Goal: Task Accomplishment & Management: Use online tool/utility

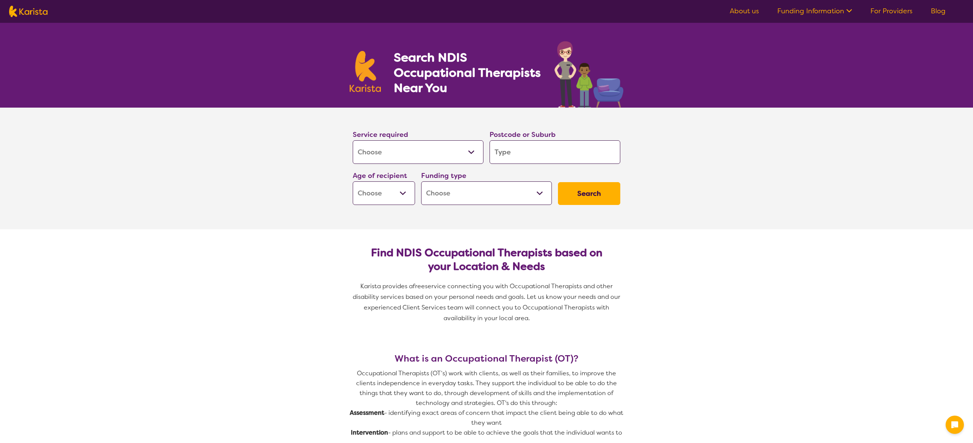
select select "[MEDICAL_DATA]"
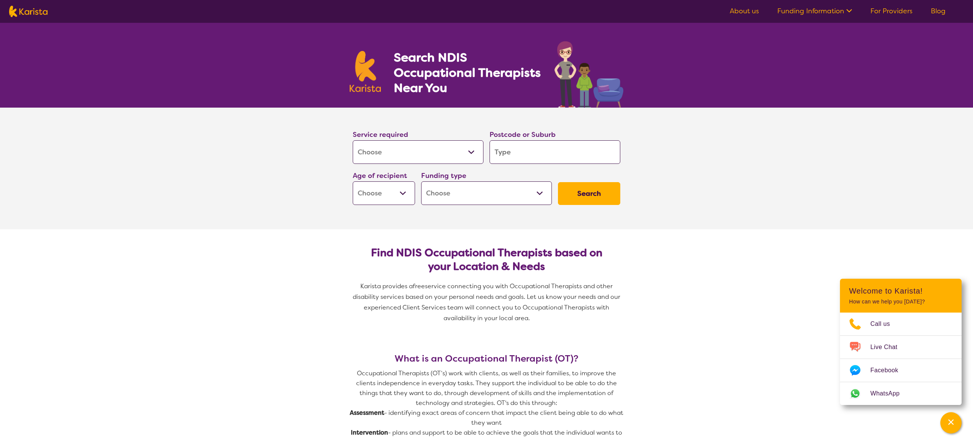
click at [529, 163] on input "search" at bounding box center [555, 152] width 131 height 24
click at [524, 157] on input "search" at bounding box center [555, 152] width 131 height 24
type input "2"
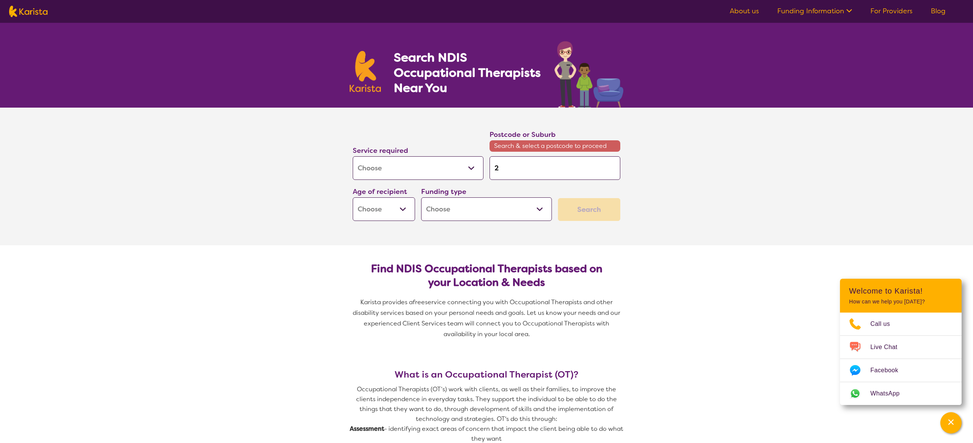
type input "20"
type input "207"
type input "2076"
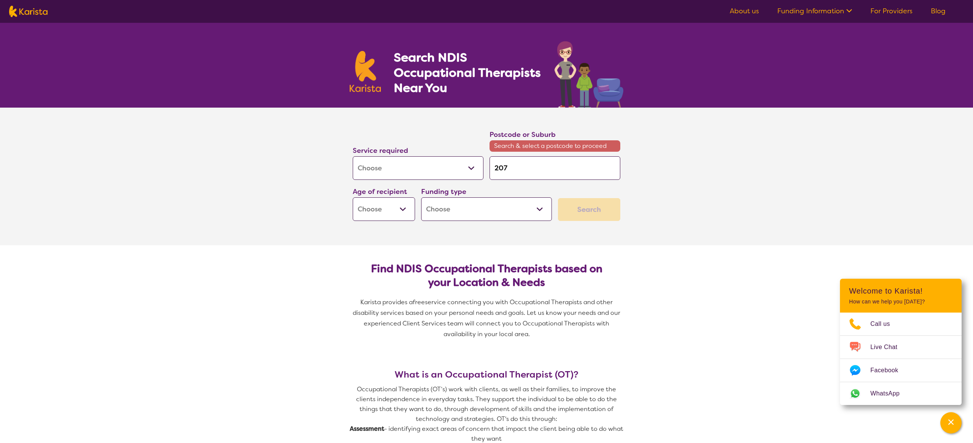
type input "2076"
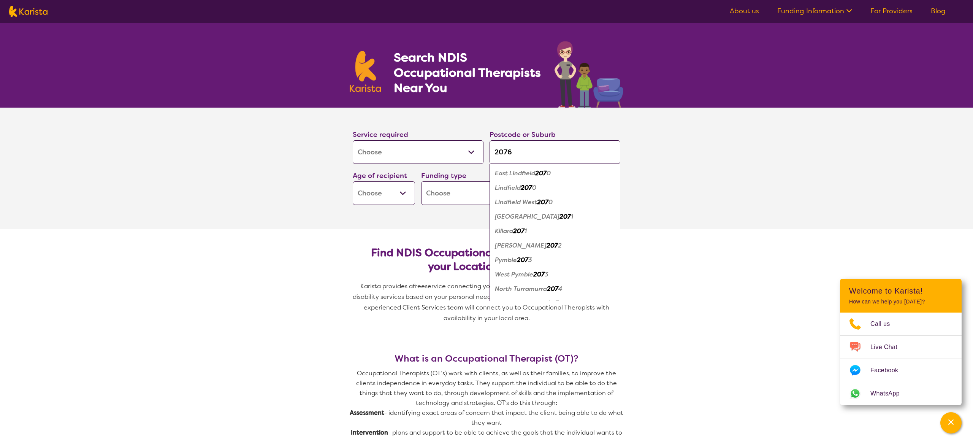
type input "2076"
click at [558, 182] on button "Search" at bounding box center [589, 193] width 62 height 23
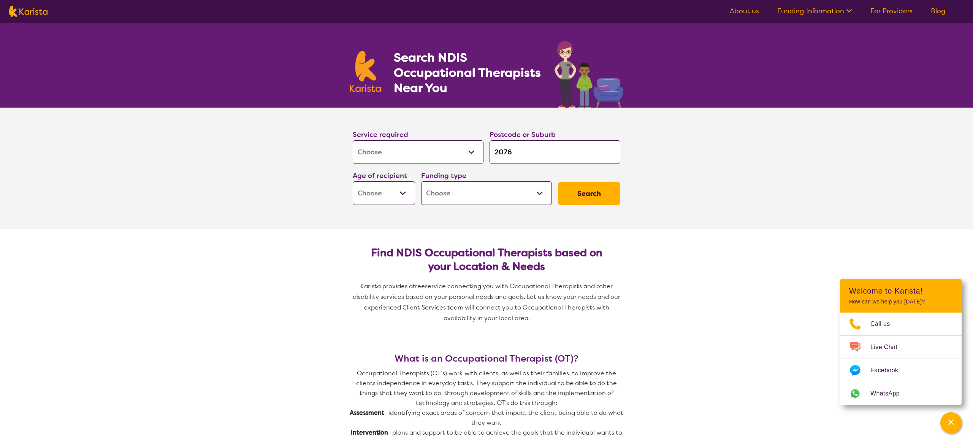
click at [400, 193] on select "Early Childhood - 0 to 9 Child - 10 to 11 Adolescent - 12 to 17 Adult - 18 to 6…" at bounding box center [384, 193] width 62 height 24
select select "AD"
click at [541, 194] on select "Home Care Package (HCP) National Disability Insurance Scheme (NDIS) I don't know" at bounding box center [486, 193] width 131 height 24
select select "NDIS"
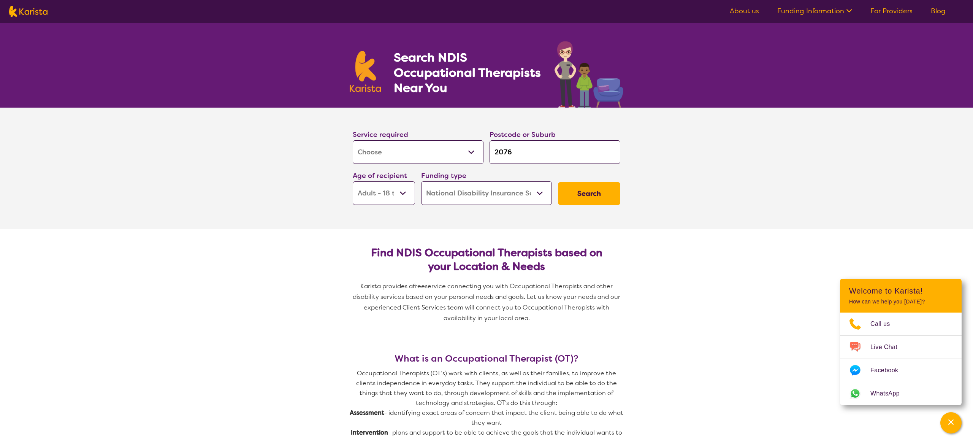
select select "NDIS"
click at [588, 195] on button "Search" at bounding box center [589, 193] width 62 height 23
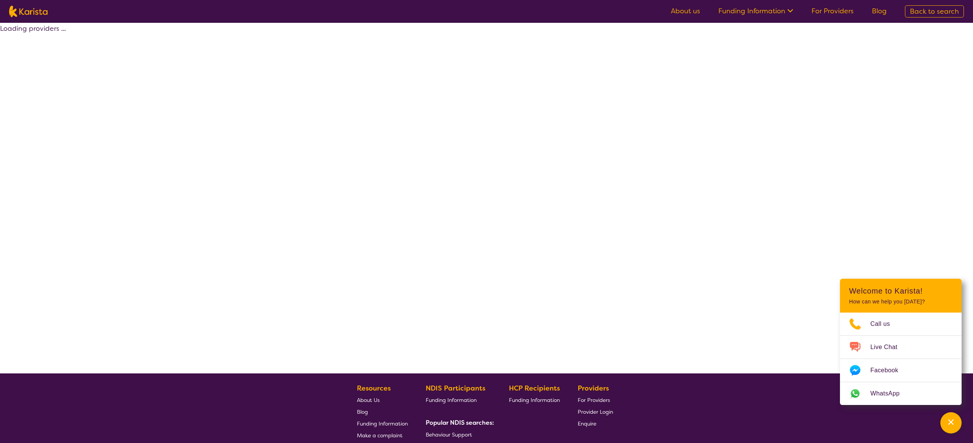
select select "by_score"
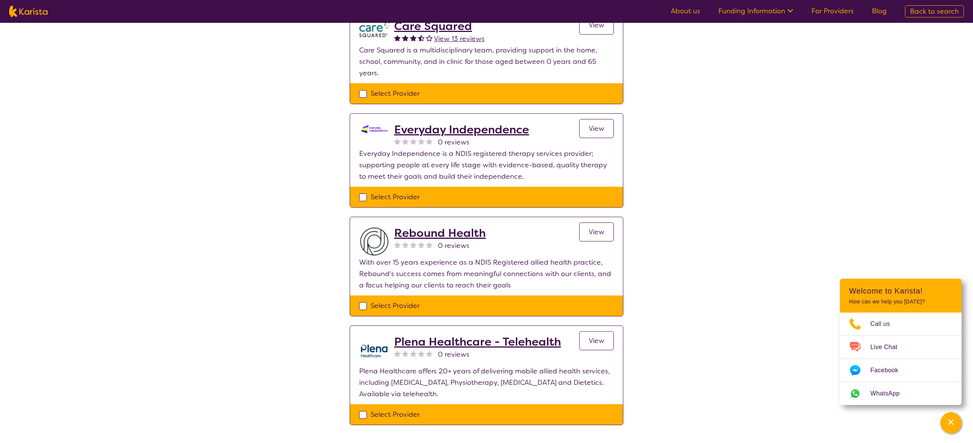
scroll to position [541, 0]
click at [463, 122] on h2 "Everyday Independence" at bounding box center [461, 129] width 135 height 14
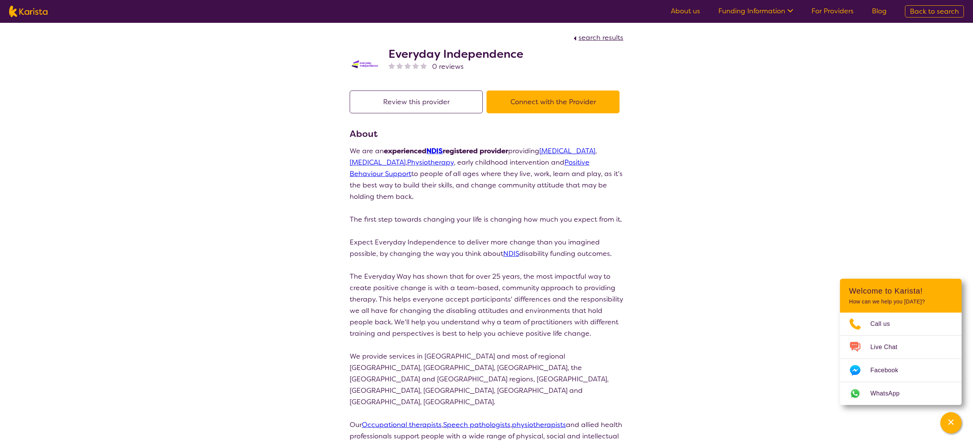
click at [552, 103] on button "Connect with the Provider" at bounding box center [553, 101] width 133 height 23
select select "by_score"
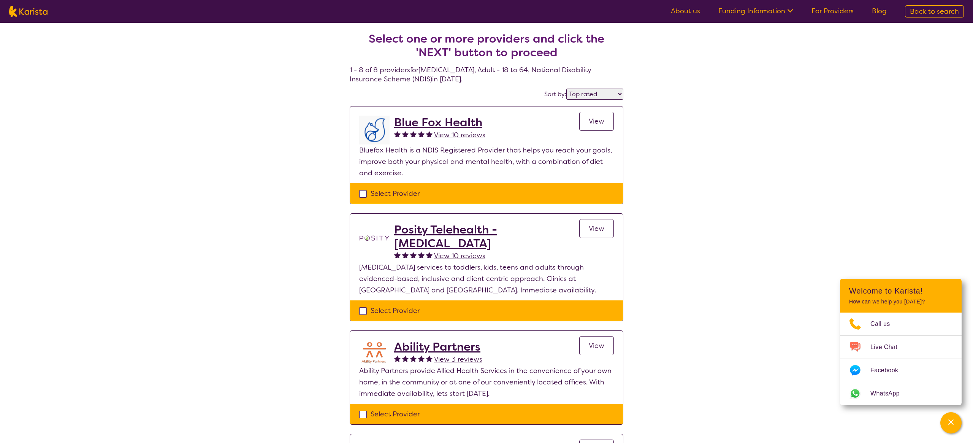
select select "[MEDICAL_DATA]"
select select "AD"
select select "NDIS"
select select "[MEDICAL_DATA]"
select select "AD"
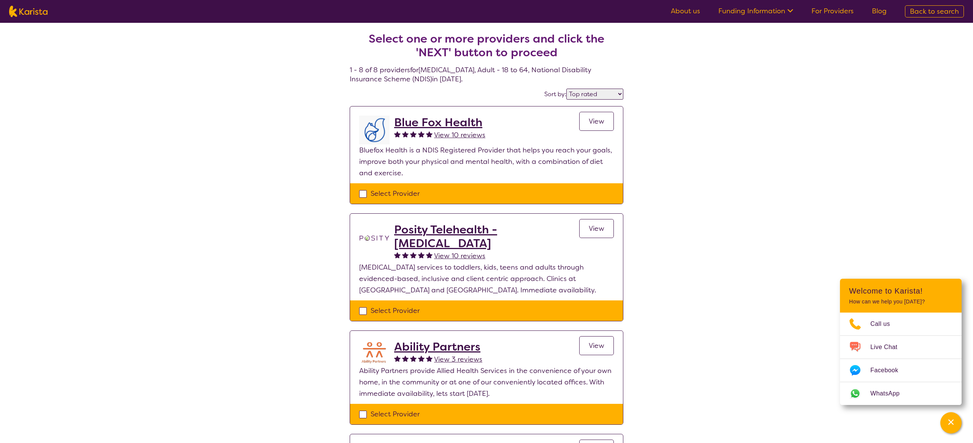
select select "NDIS"
